Goal: Task Accomplishment & Management: Manage account settings

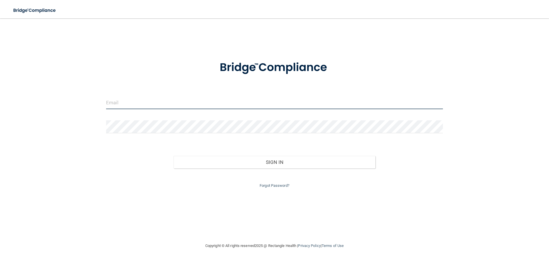
click at [110, 104] on input "email" at bounding box center [274, 102] width 337 height 13
type input "[EMAIL_ADDRESS][DOMAIN_NAME]"
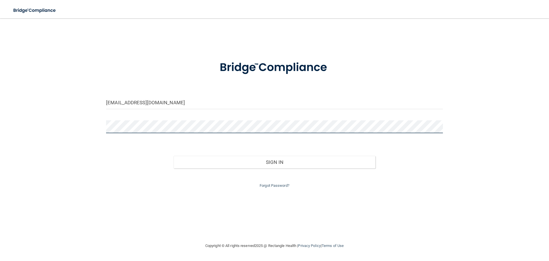
click at [174, 156] on button "Sign In" at bounding box center [275, 162] width 202 height 13
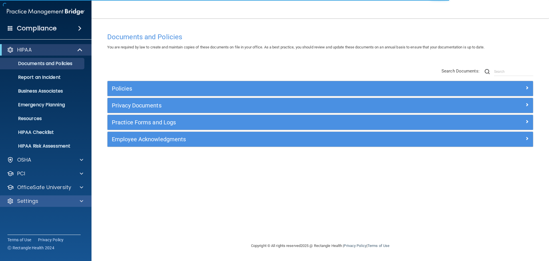
click at [39, 197] on div "Settings" at bounding box center [46, 200] width 92 height 11
click at [80, 202] on span at bounding box center [81, 200] width 3 height 7
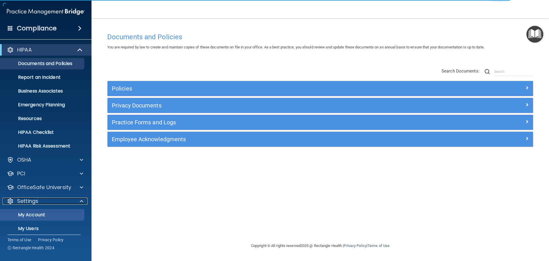
scroll to position [32, 0]
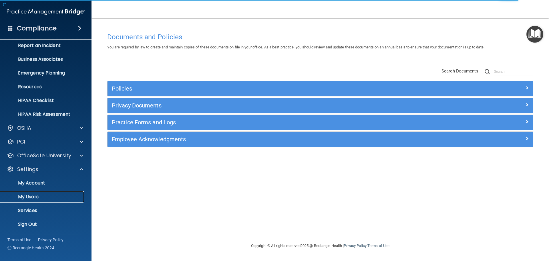
click at [32, 197] on p "My Users" at bounding box center [43, 197] width 78 height 6
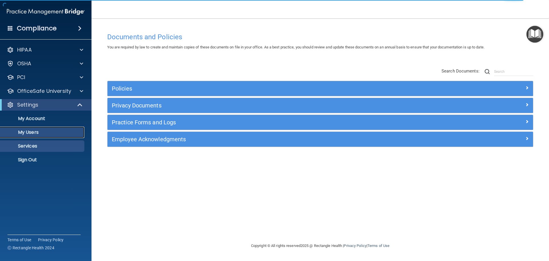
select select "20"
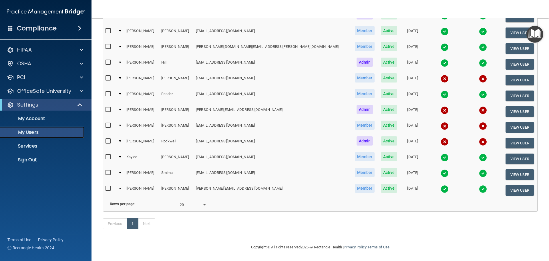
scroll to position [57, 0]
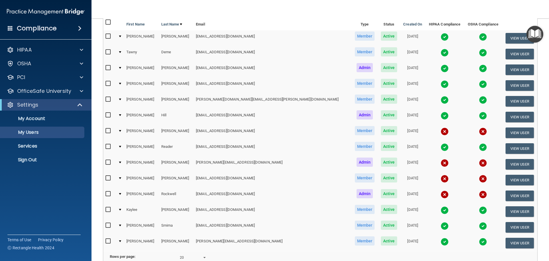
click at [441, 164] on img at bounding box center [445, 163] width 8 height 8
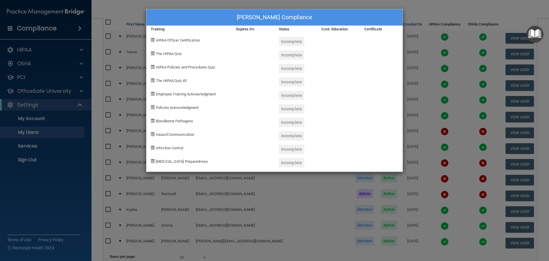
click at [152, 55] on span at bounding box center [153, 53] width 4 height 4
click at [152, 64] on div "HIPAA Policies and Procedures Quiz" at bounding box center [189, 66] width 86 height 13
drag, startPoint x: 152, startPoint y: 82, endPoint x: 152, endPoint y: 94, distance: 12.0
click at [152, 83] on div "The HIPAA Quiz #2" at bounding box center [189, 79] width 86 height 13
click at [152, 95] on span at bounding box center [153, 94] width 4 height 4
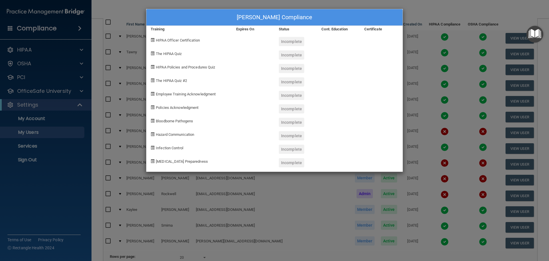
click at [154, 112] on div "Policies Acknowledgment" at bounding box center [189, 106] width 86 height 13
click at [156, 141] on div "Infection Control" at bounding box center [189, 146] width 86 height 13
click at [420, 13] on div "[PERSON_NAME] Compliance Training Expires On Status Cont. Education Certificate…" at bounding box center [274, 130] width 549 height 261
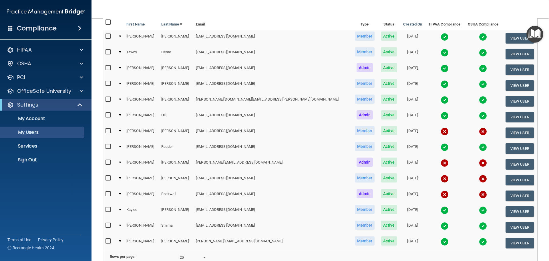
click at [109, 163] on input "checkbox" at bounding box center [109, 162] width 7 height 5
checkbox input "true"
click at [123, 163] on td at bounding box center [120, 164] width 8 height 16
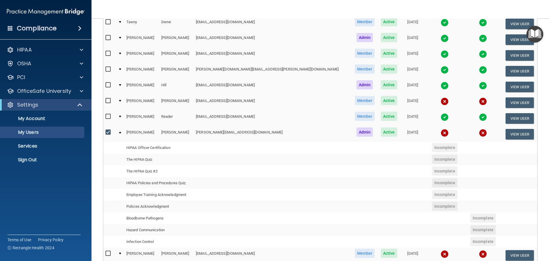
scroll to position [53, 0]
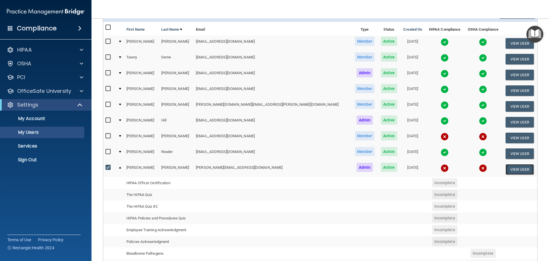
click at [519, 171] on button "View User" at bounding box center [520, 169] width 28 height 11
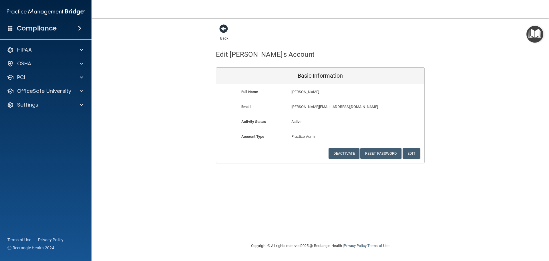
click at [226, 30] on span at bounding box center [223, 28] width 9 height 9
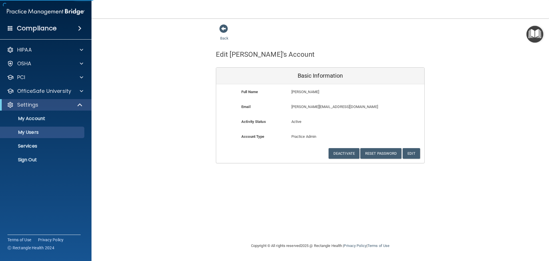
select select "20"
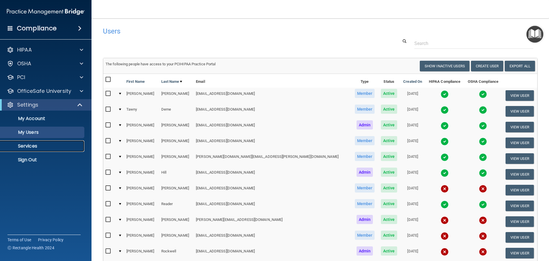
click at [39, 147] on p "Services" at bounding box center [43, 146] width 78 height 6
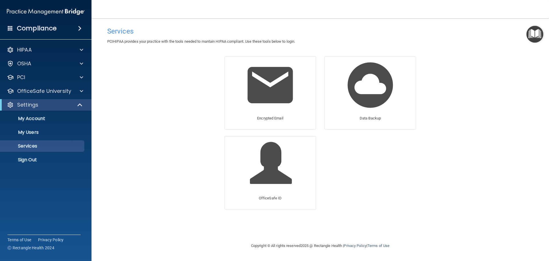
click at [78, 27] on span at bounding box center [79, 28] width 3 height 7
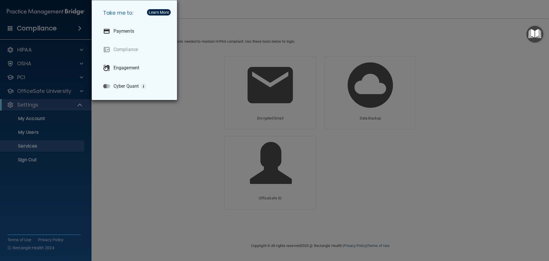
click at [43, 23] on div "Take me to: Payments Compliance Engagement Cyber Quant" at bounding box center [274, 130] width 549 height 261
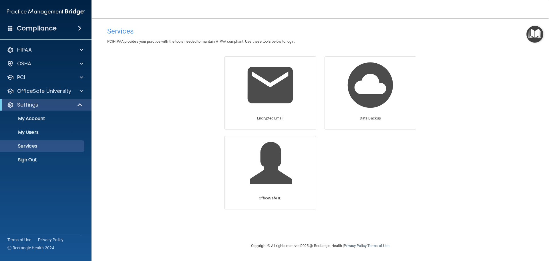
click at [10, 31] on div "Compliance" at bounding box center [46, 28] width 92 height 13
